Goal: Task Accomplishment & Management: Complete application form

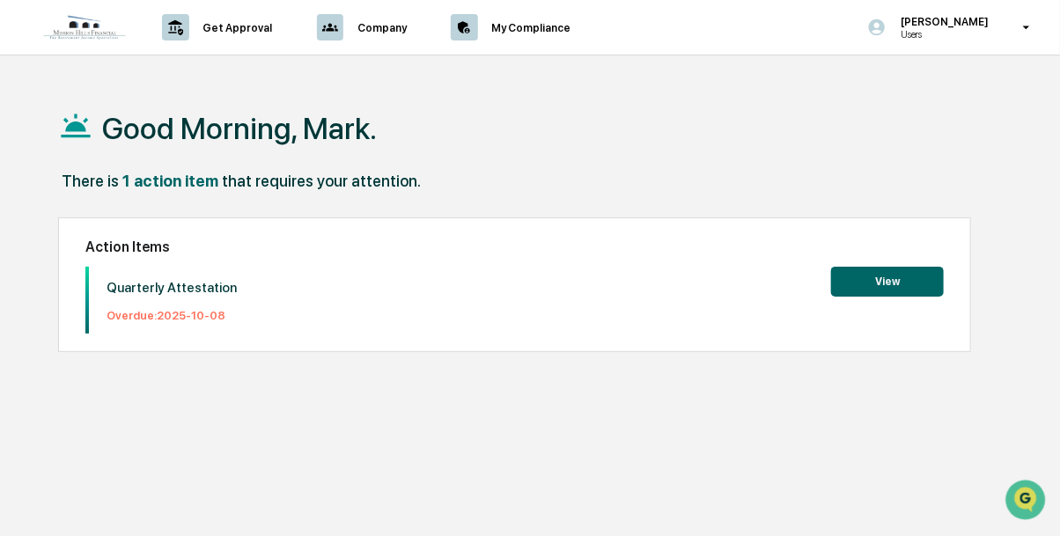
click at [878, 278] on button "View" at bounding box center [887, 282] width 113 height 30
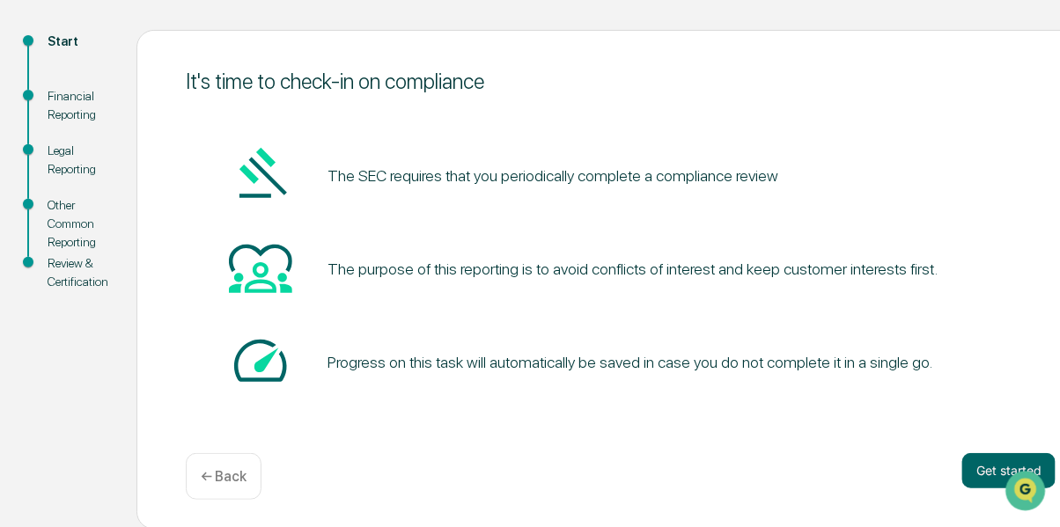
scroll to position [180, 0]
click at [987, 460] on button "Get started" at bounding box center [1008, 469] width 93 height 35
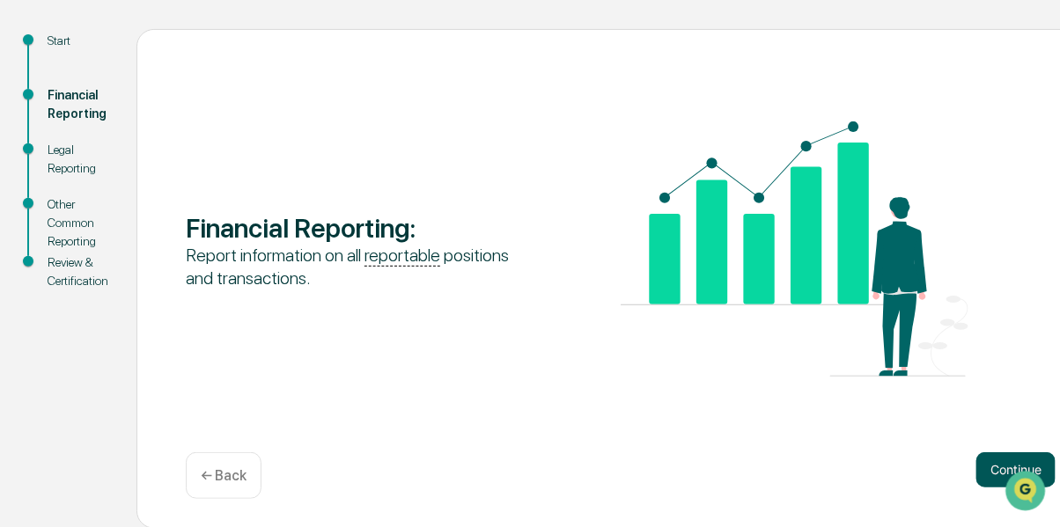
click at [990, 462] on button "Continue" at bounding box center [1015, 469] width 79 height 35
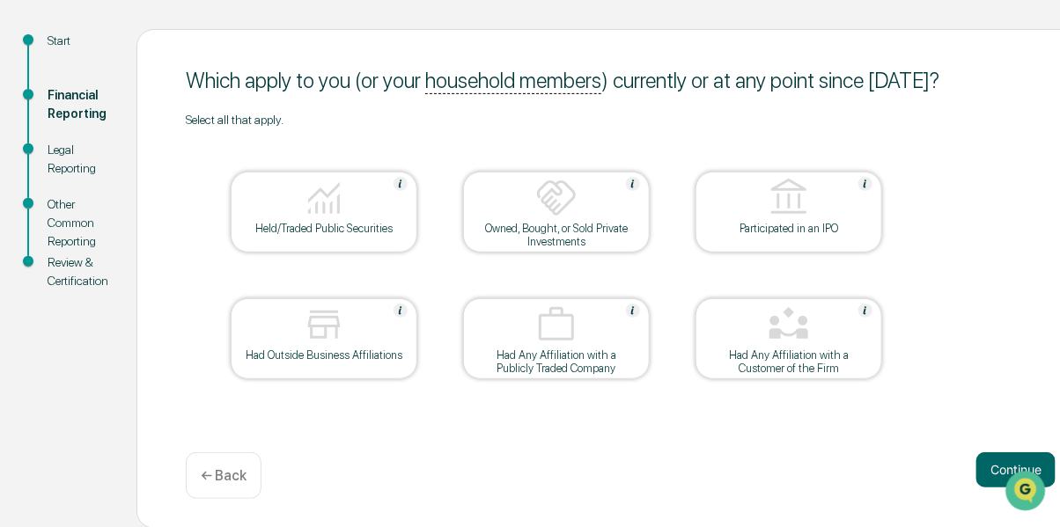
click at [337, 224] on div "Held/Traded Public Securities" at bounding box center [324, 228] width 158 height 13
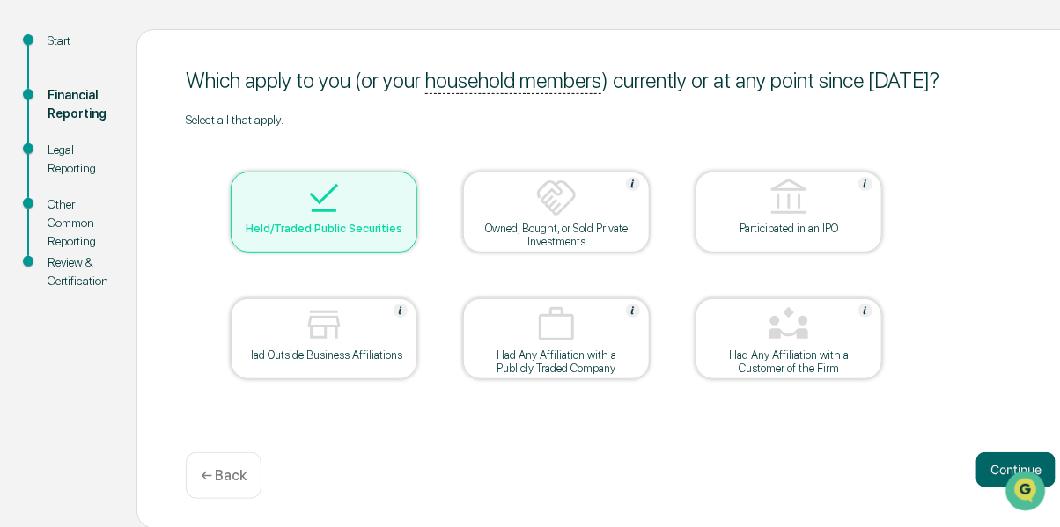
click at [324, 334] on img at bounding box center [324, 325] width 42 height 42
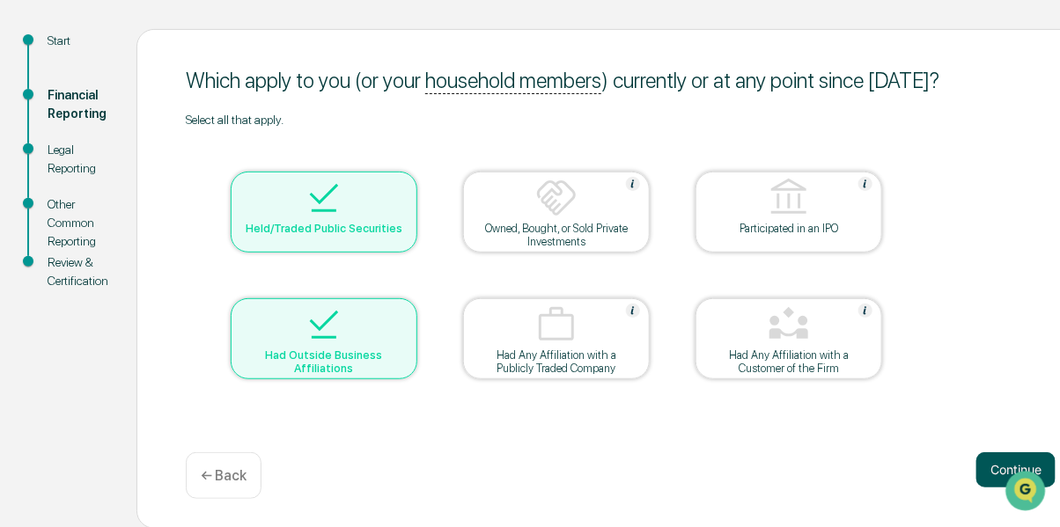
click at [986, 467] on button "Continue" at bounding box center [1015, 469] width 79 height 35
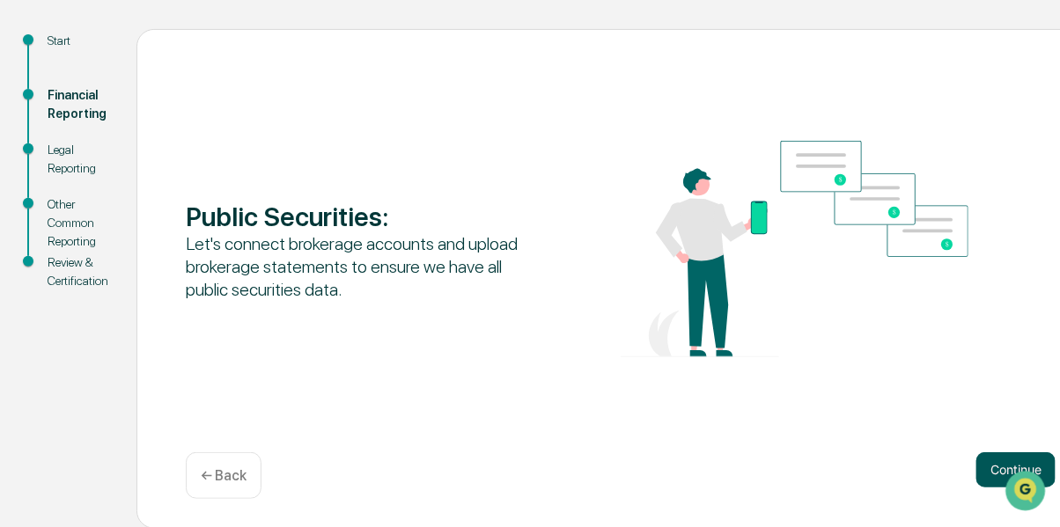
click at [985, 460] on button "Continue" at bounding box center [1015, 469] width 79 height 35
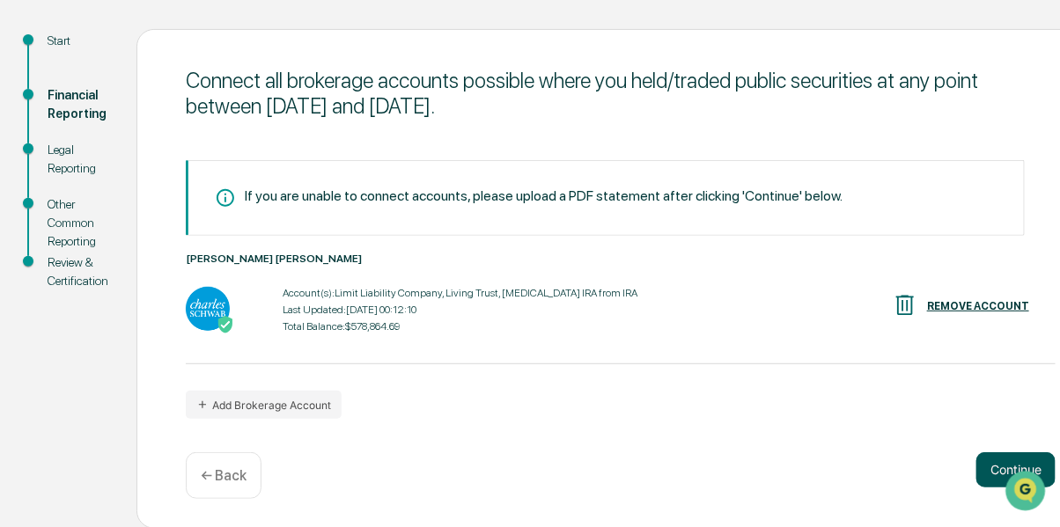
click at [995, 464] on button "Continue" at bounding box center [1015, 469] width 79 height 35
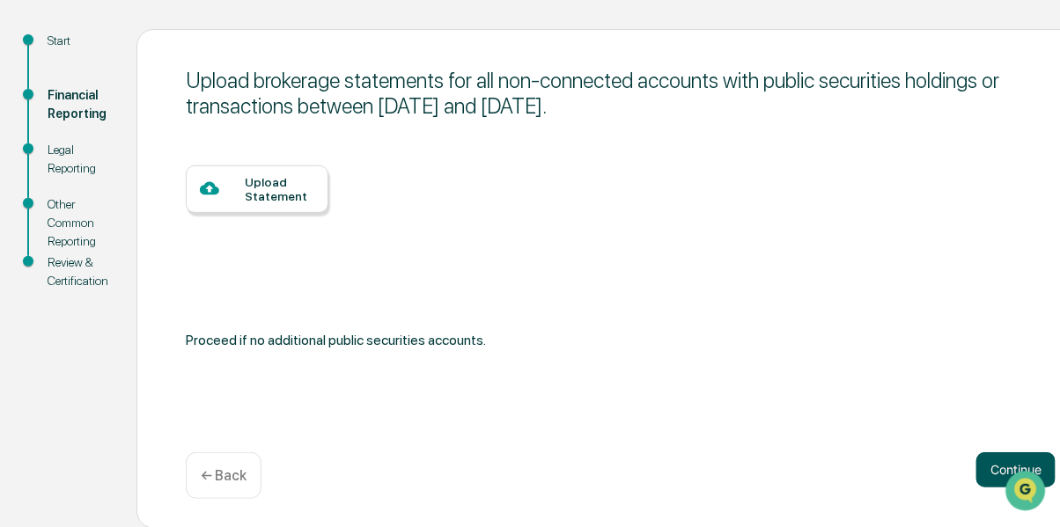
click at [995, 464] on button "Continue" at bounding box center [1015, 469] width 79 height 35
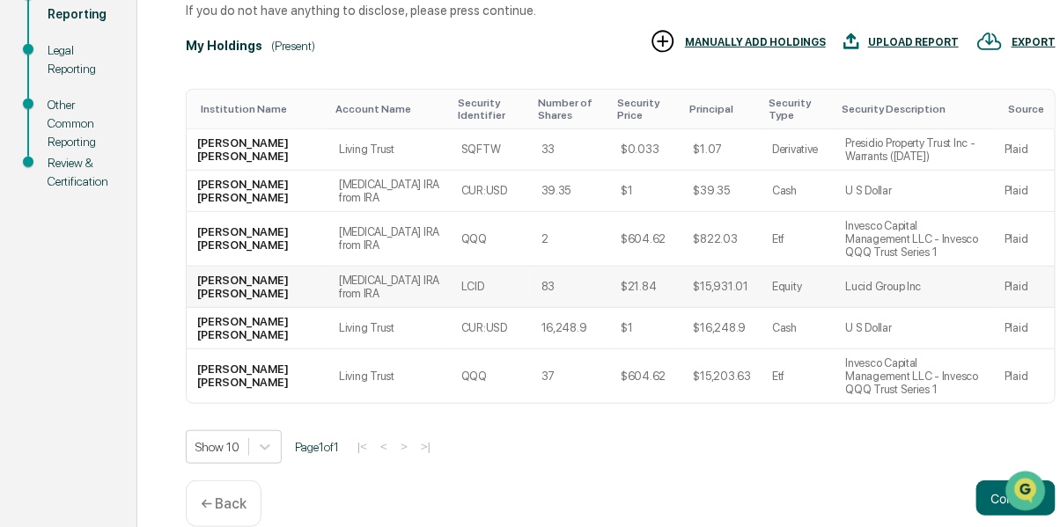
scroll to position [283, 0]
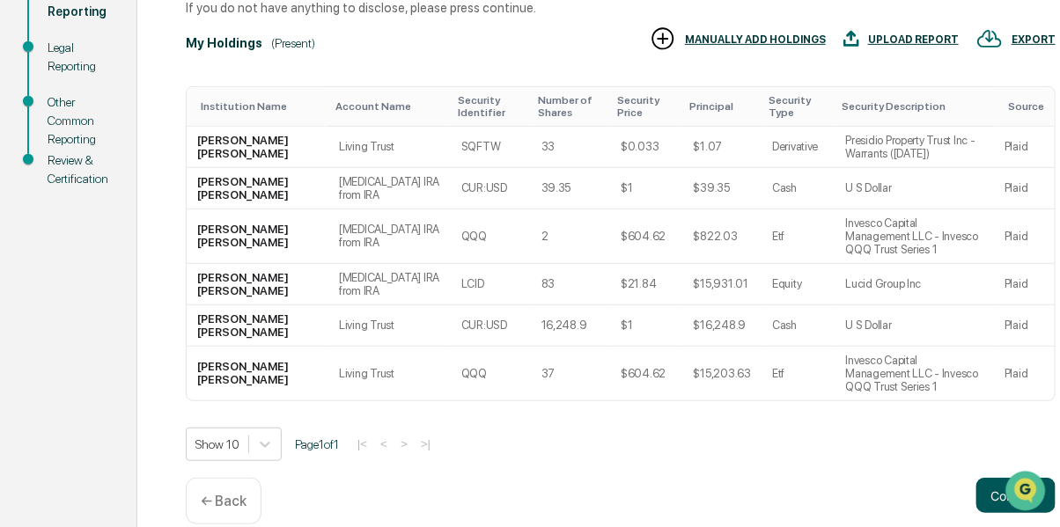
click at [993, 478] on button "Continue" at bounding box center [1015, 495] width 79 height 35
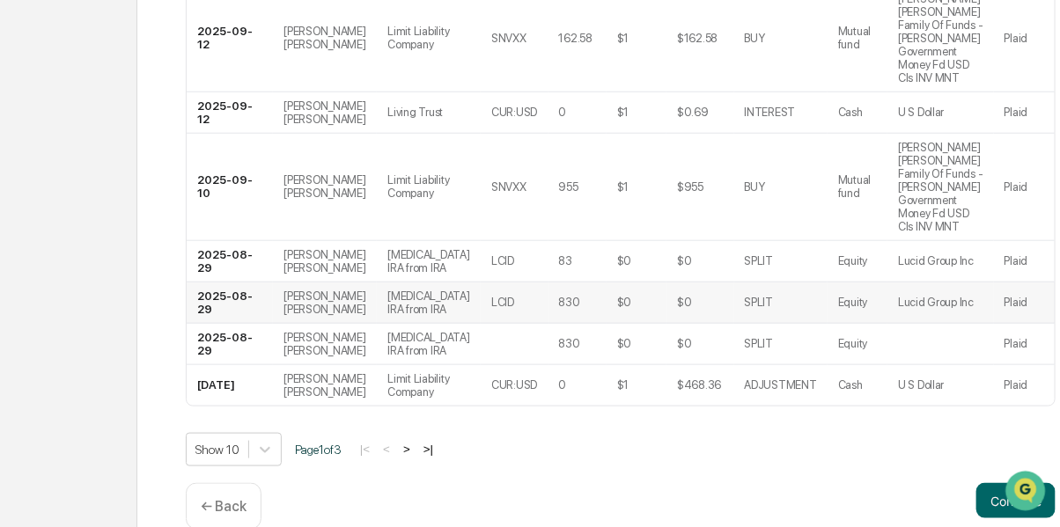
scroll to position [547, 0]
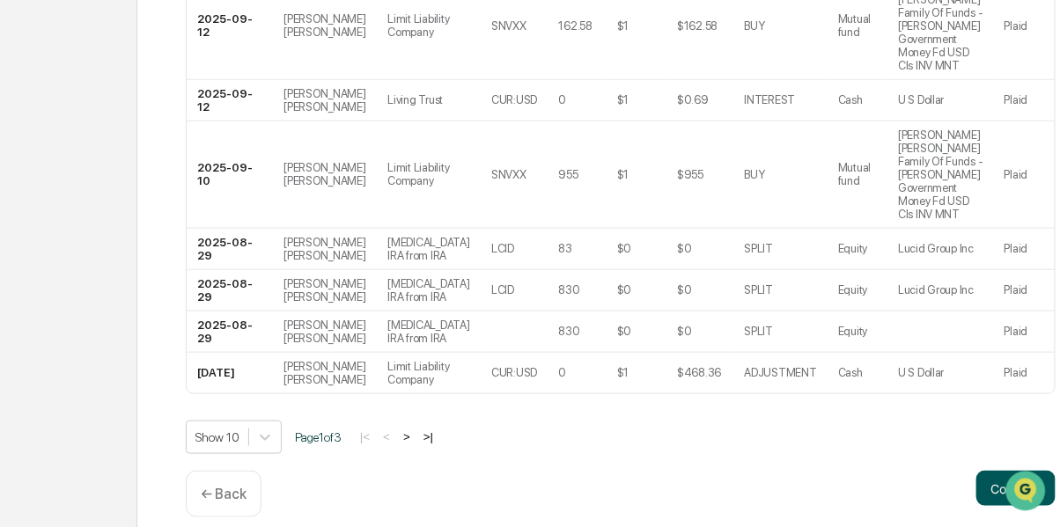
click at [996, 471] on button "Continue" at bounding box center [1015, 488] width 79 height 35
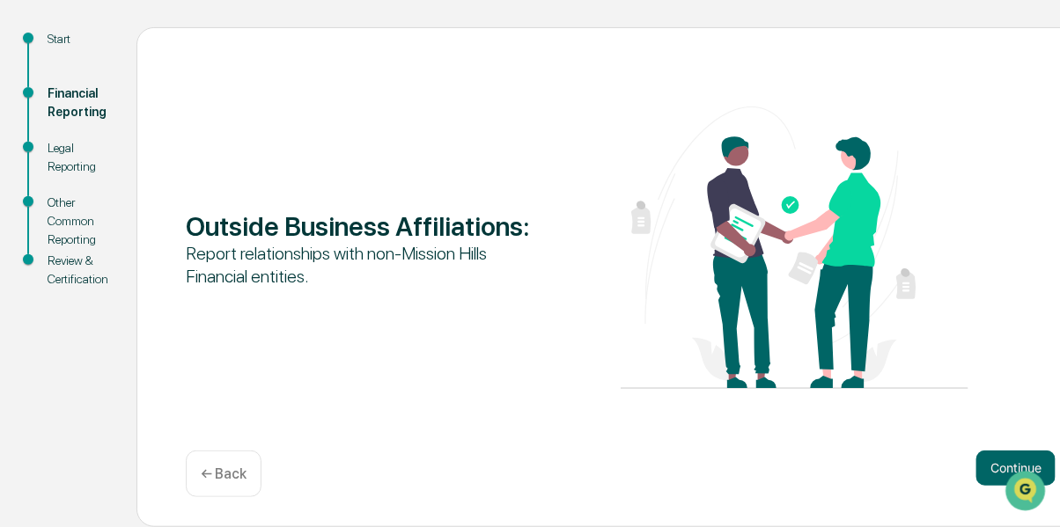
scroll to position [180, 0]
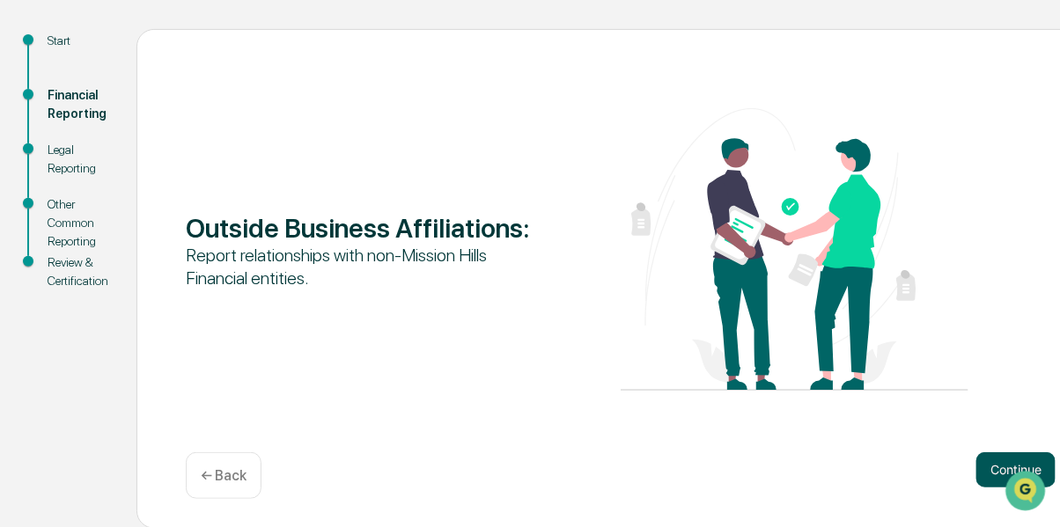
click at [985, 461] on button "Continue" at bounding box center [1015, 469] width 79 height 35
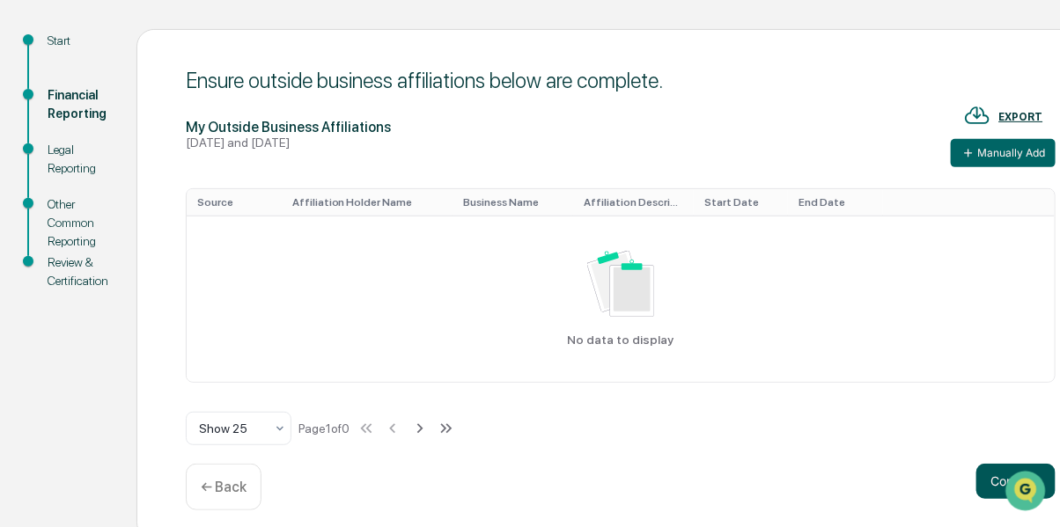
click at [989, 467] on button "Continue" at bounding box center [1015, 481] width 79 height 35
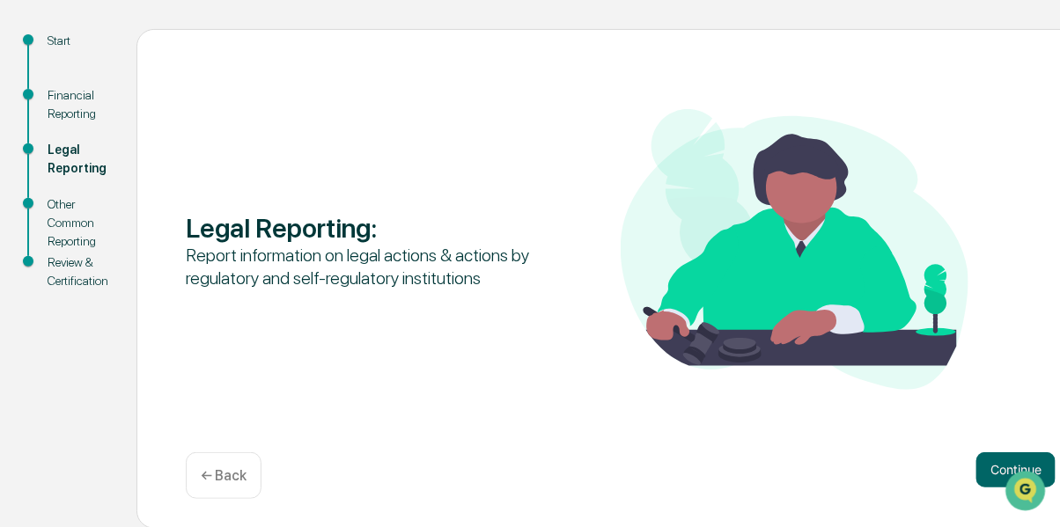
click at [989, 467] on button "Continue" at bounding box center [1015, 469] width 79 height 35
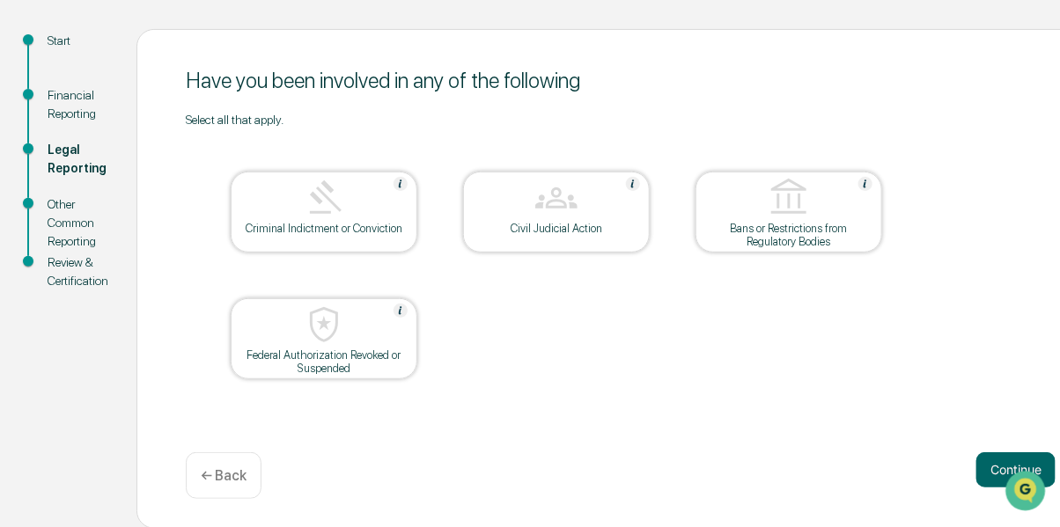
click at [989, 467] on button "Continue" at bounding box center [1015, 469] width 79 height 35
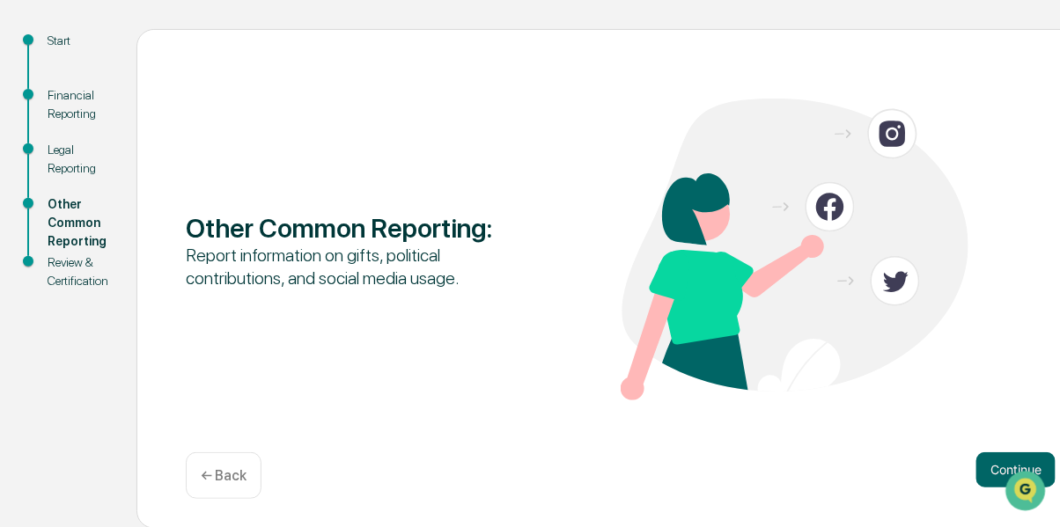
click at [989, 467] on button "Continue" at bounding box center [1015, 469] width 79 height 35
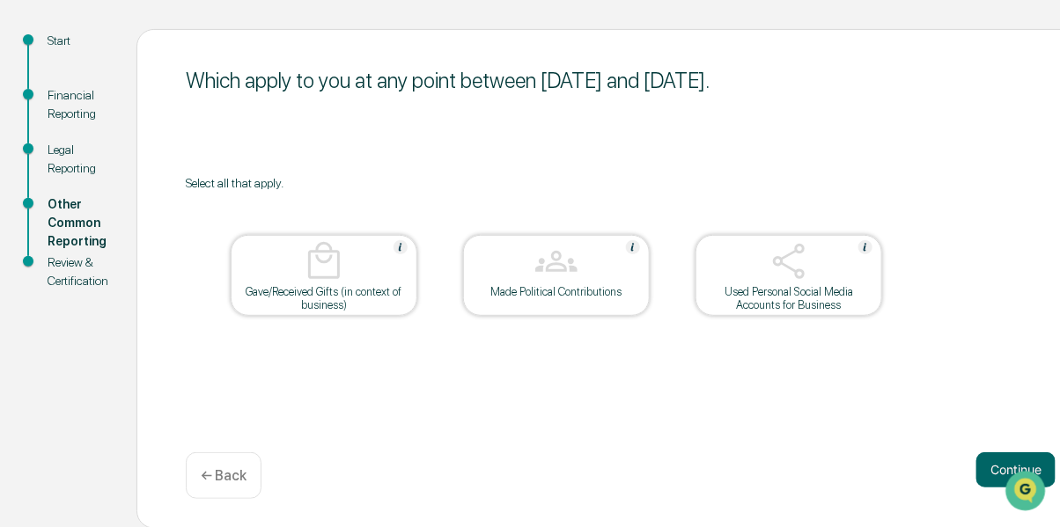
click at [989, 467] on button "Continue" at bounding box center [1015, 469] width 79 height 35
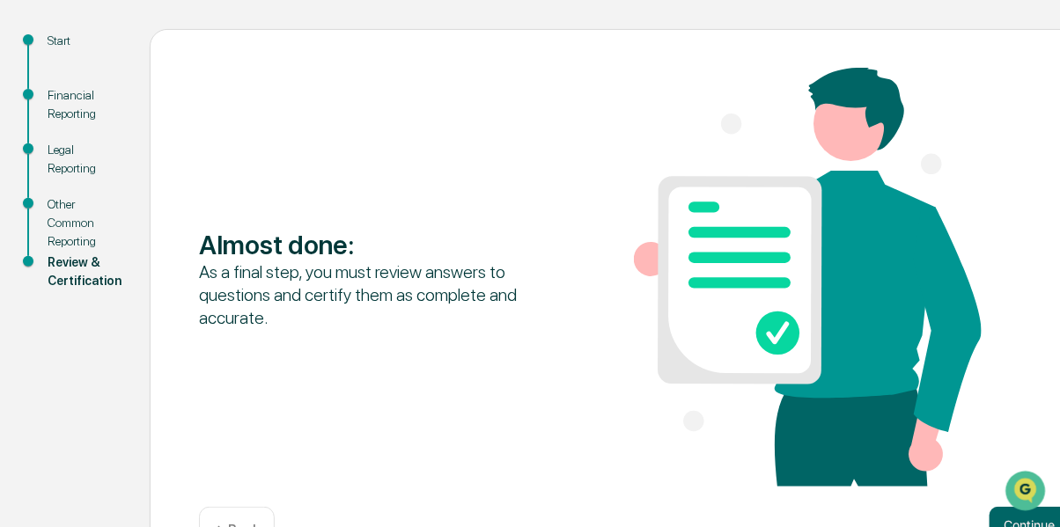
scroll to position [235, 0]
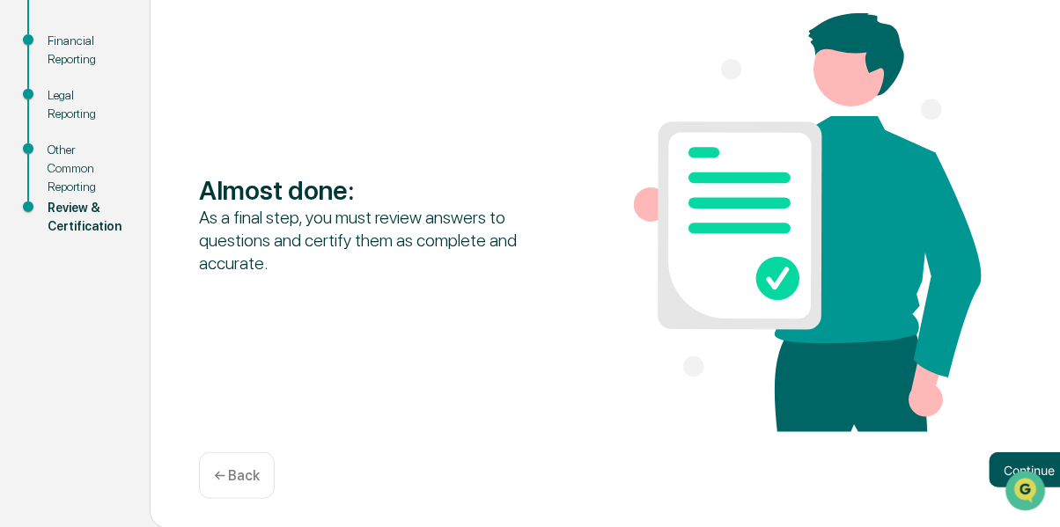
click at [989, 459] on button "Continue" at bounding box center [1028, 469] width 79 height 35
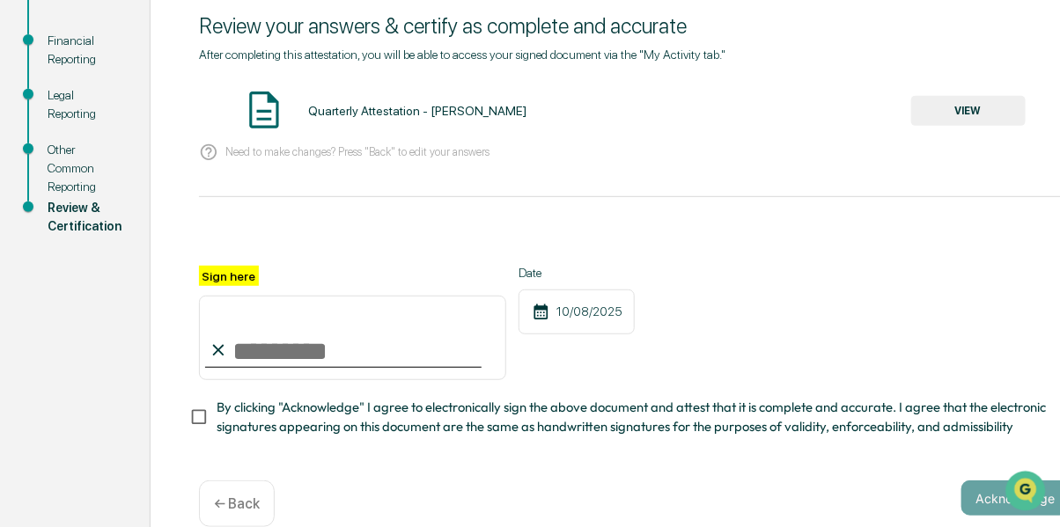
click at [240, 347] on input "Sign here" at bounding box center [352, 338] width 307 height 84
type input "**********"
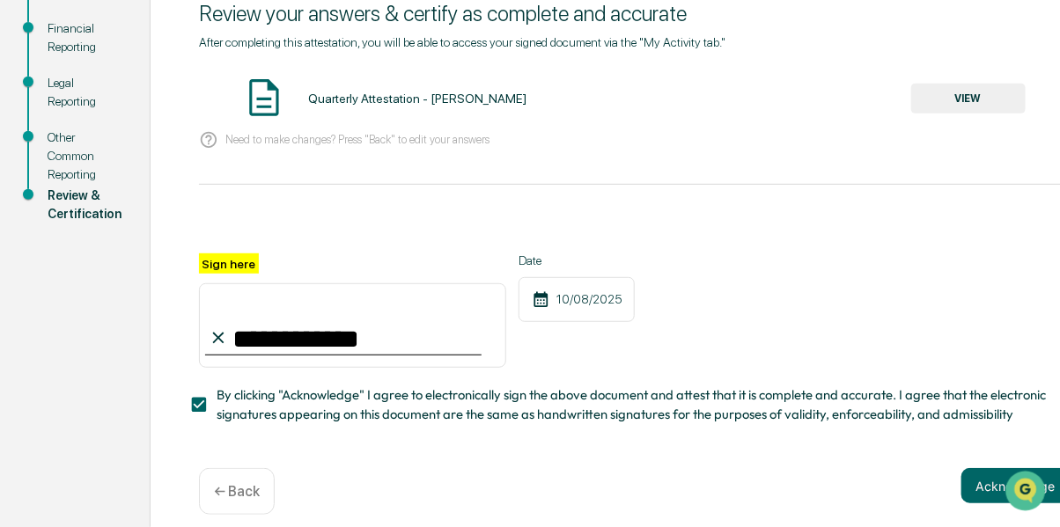
scroll to position [269, 0]
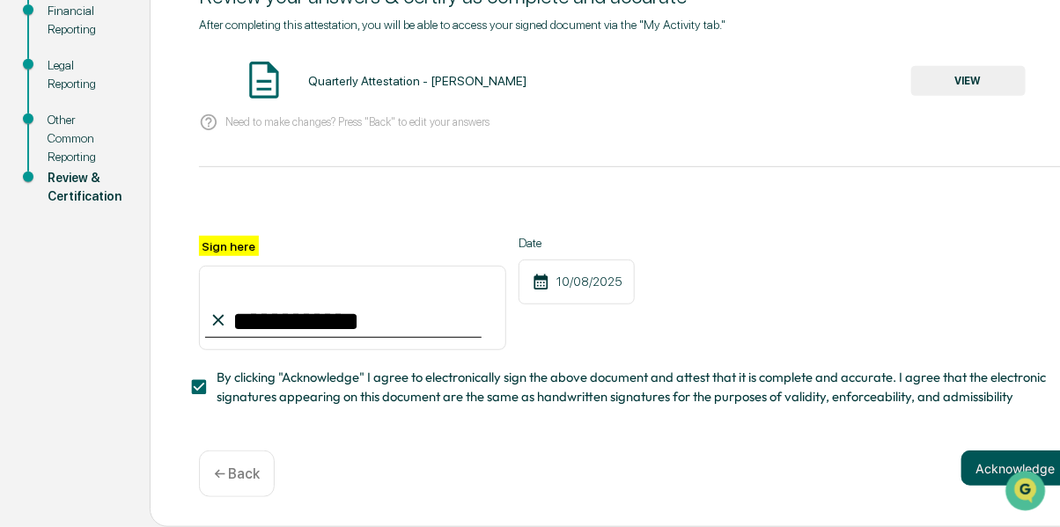
click at [969, 466] on button "Acknowledge" at bounding box center [1014, 468] width 107 height 35
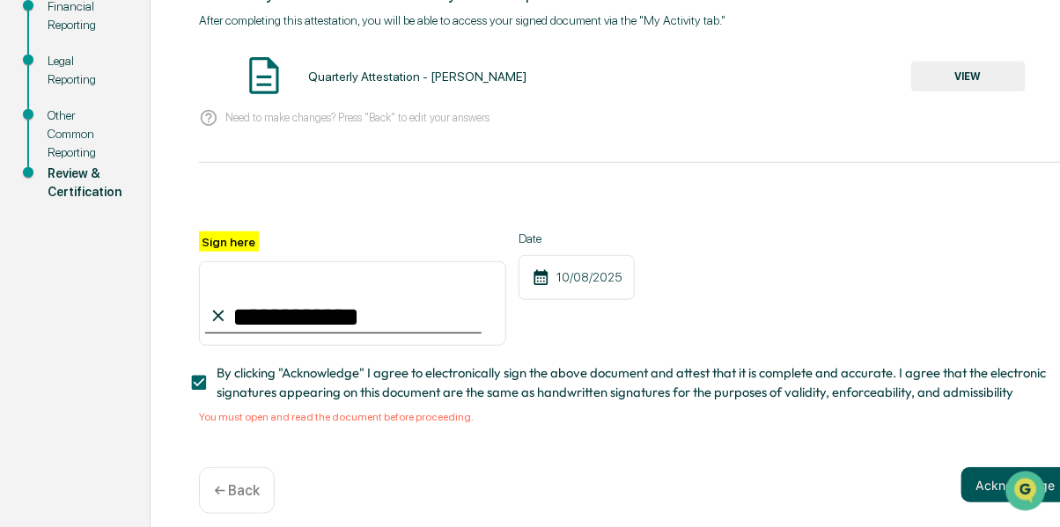
scroll to position [290, 0]
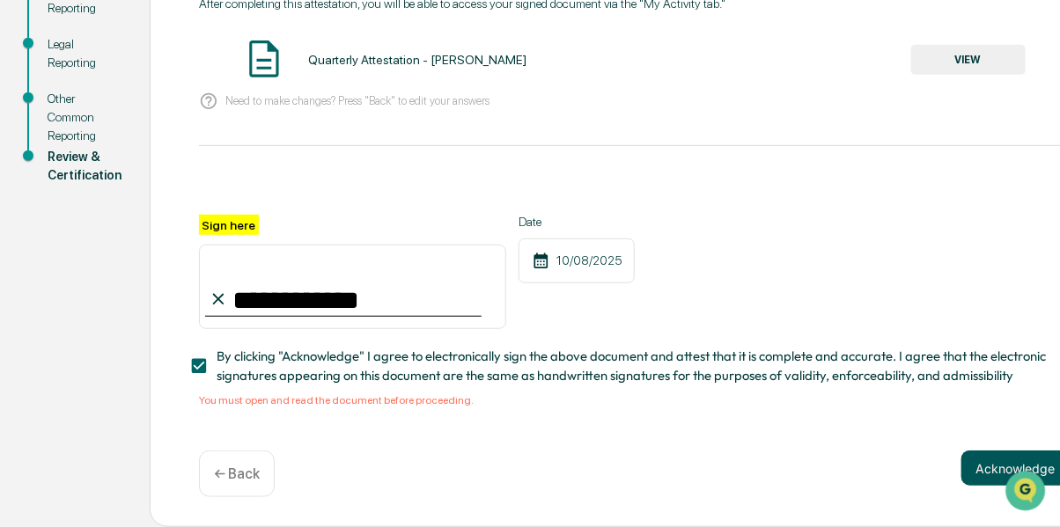
click at [984, 467] on button "Acknowledge" at bounding box center [1014, 468] width 107 height 35
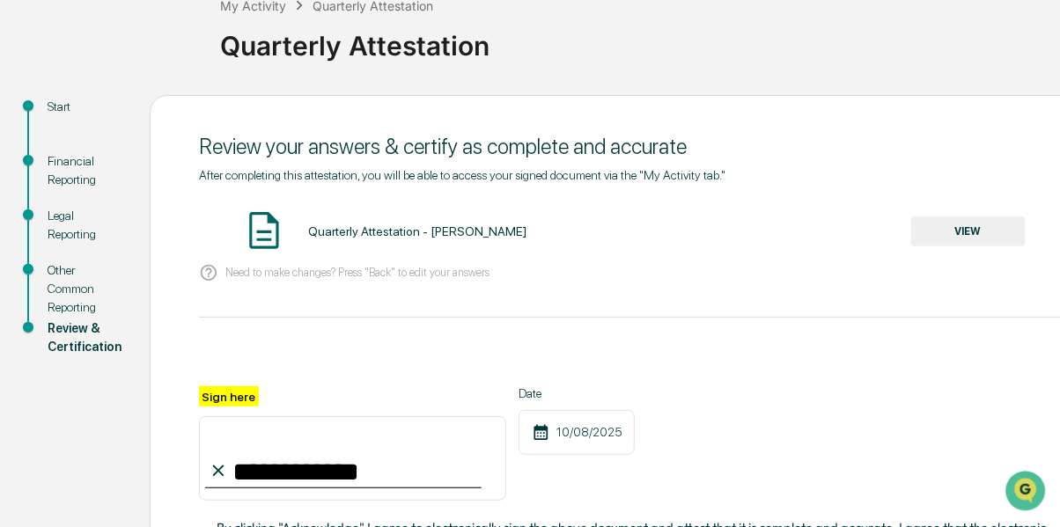
click at [944, 227] on button "VIEW" at bounding box center [968, 232] width 114 height 30
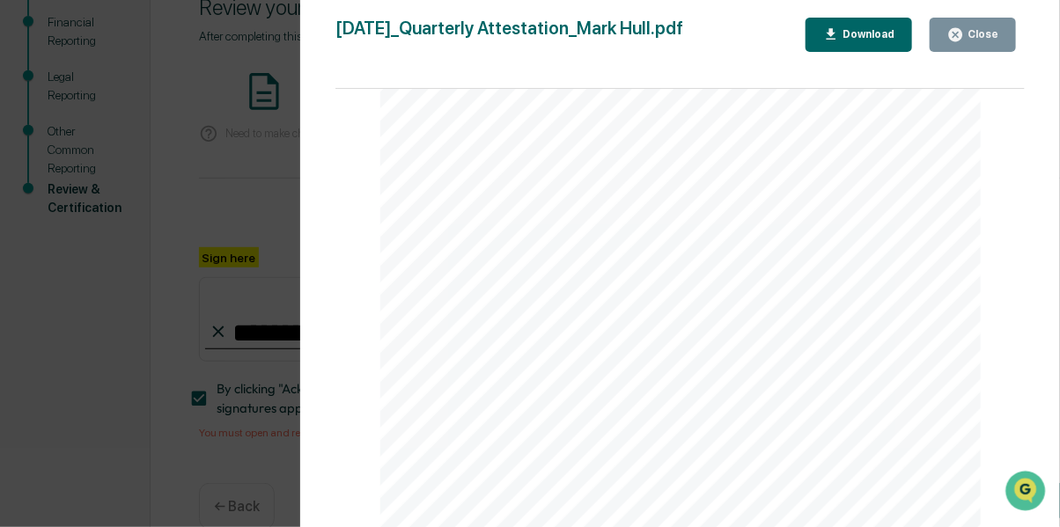
scroll to position [290, 0]
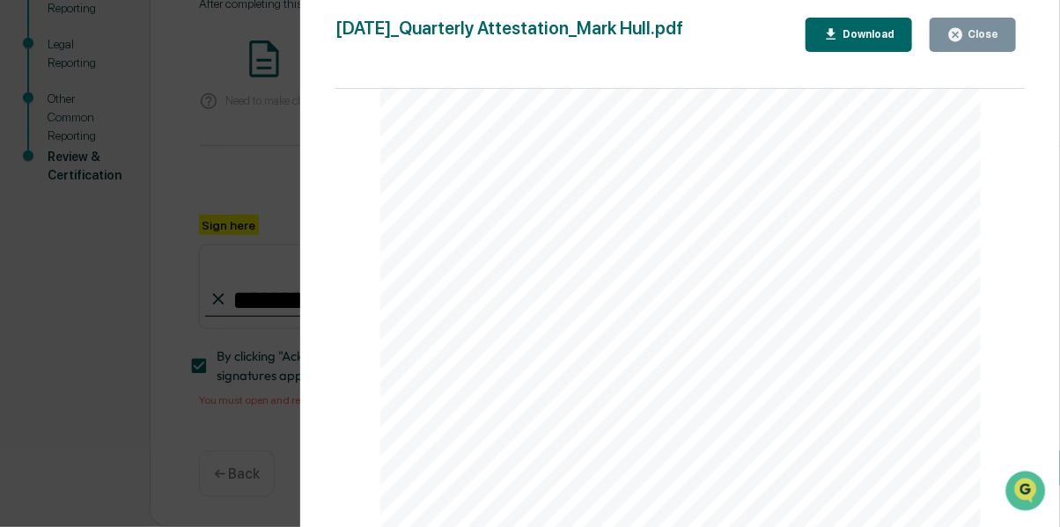
click at [994, 29] on div "Close" at bounding box center [981, 34] width 34 height 12
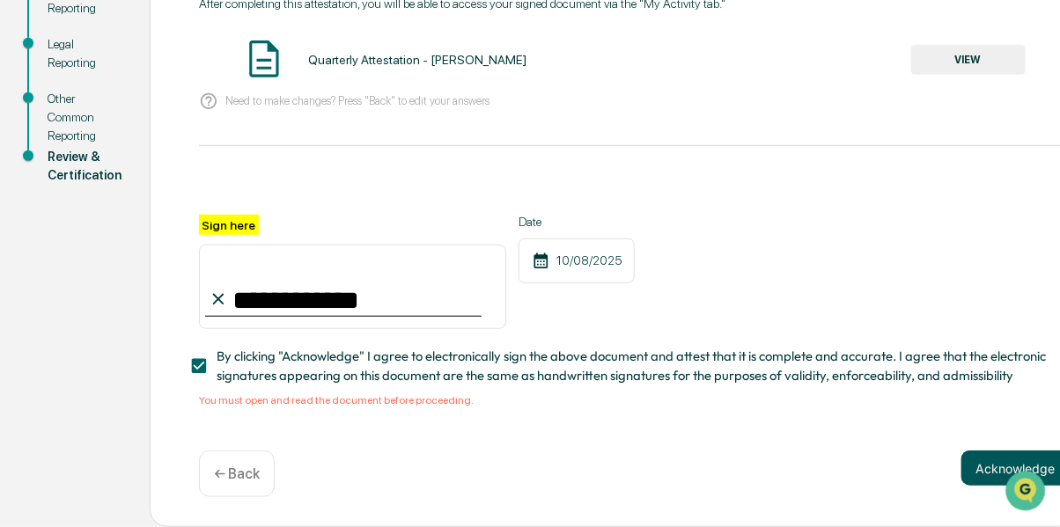
click at [984, 460] on button "Acknowledge" at bounding box center [1014, 468] width 107 height 35
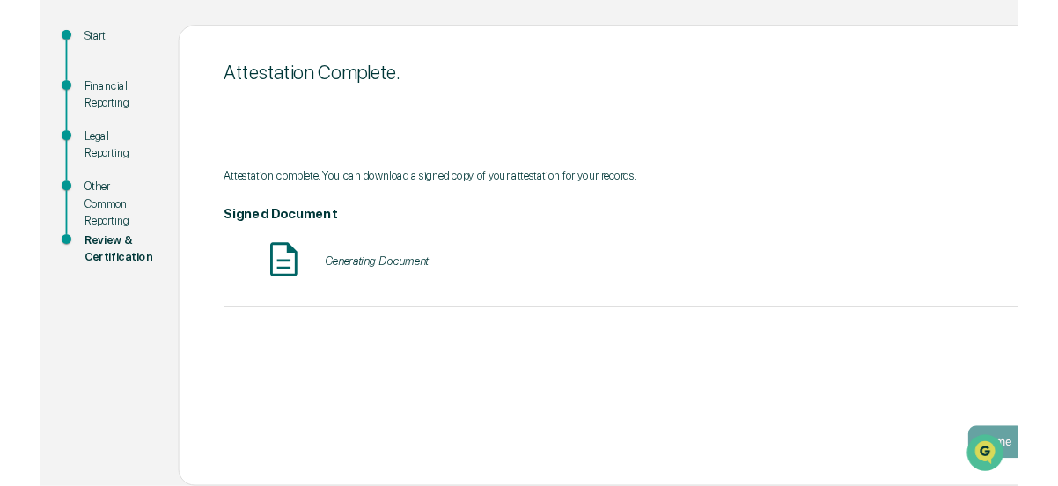
scroll to position [180, 0]
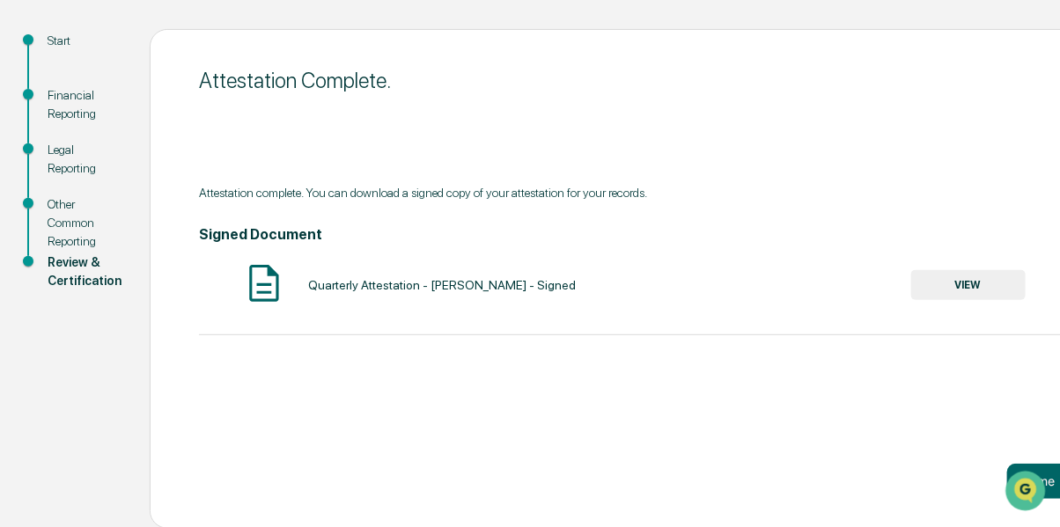
click at [776, 340] on div "Attestation complete. You can download a signed copy of your attestation for yo…" at bounding box center [634, 274] width 870 height 176
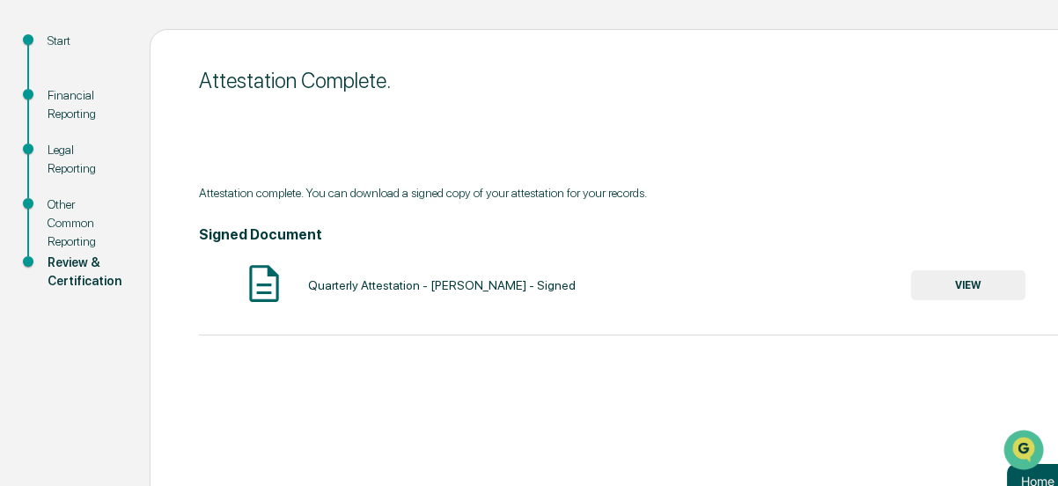
click at [1007, 475] on button "Home" at bounding box center [1038, 481] width 62 height 35
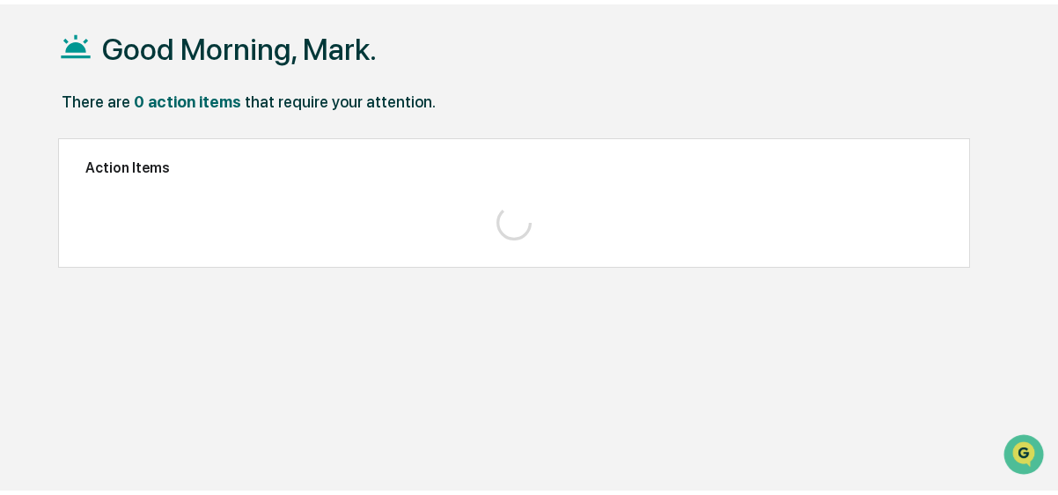
scroll to position [83, 0]
